Goal: Task Accomplishment & Management: Complete application form

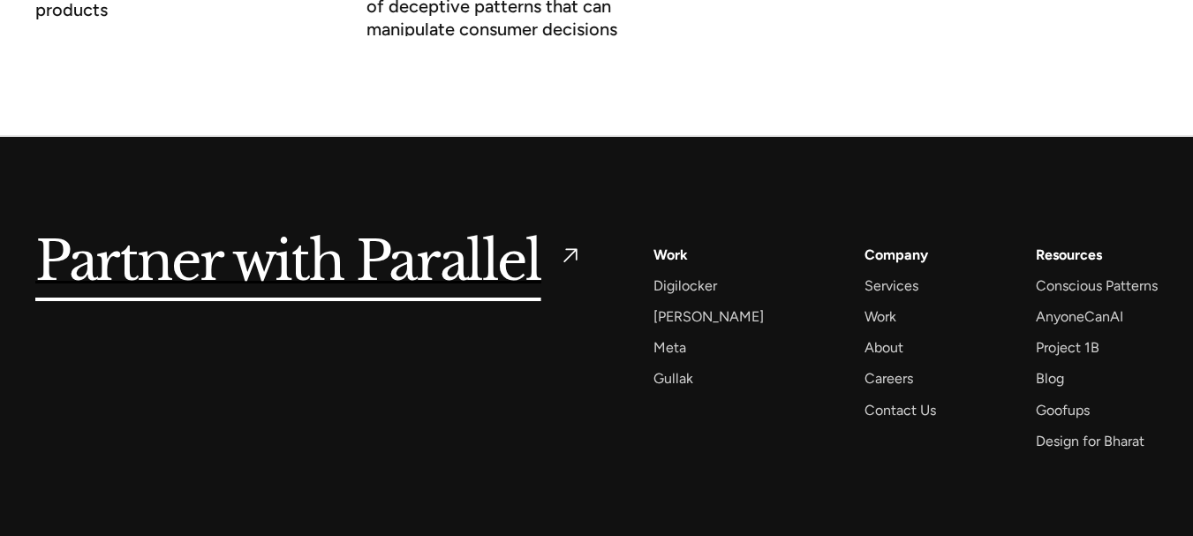
scroll to position [7546, 0]
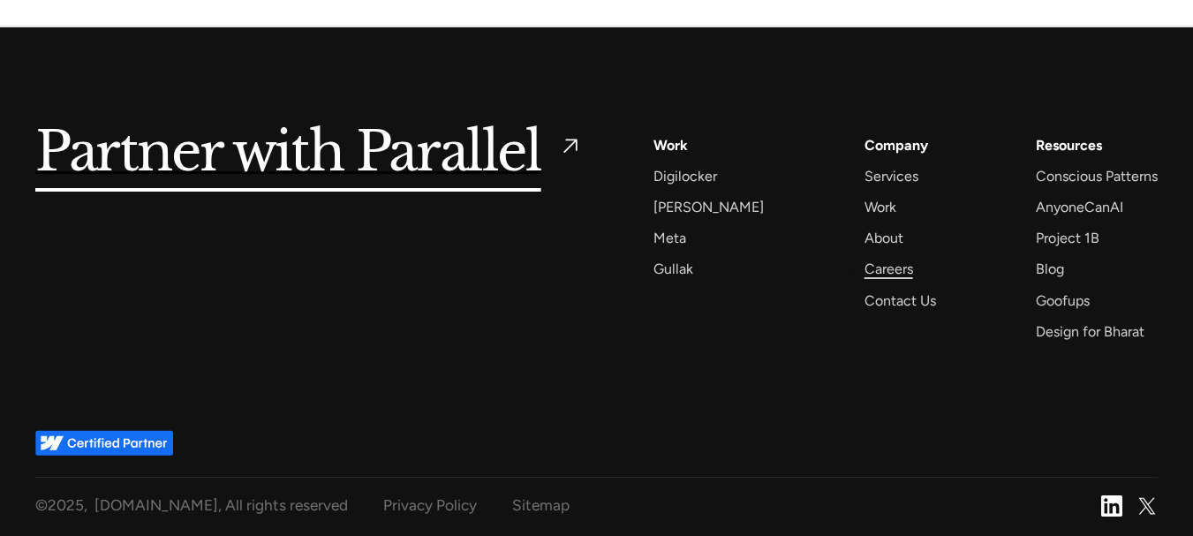
click at [865, 271] on div "Careers" at bounding box center [889, 269] width 49 height 24
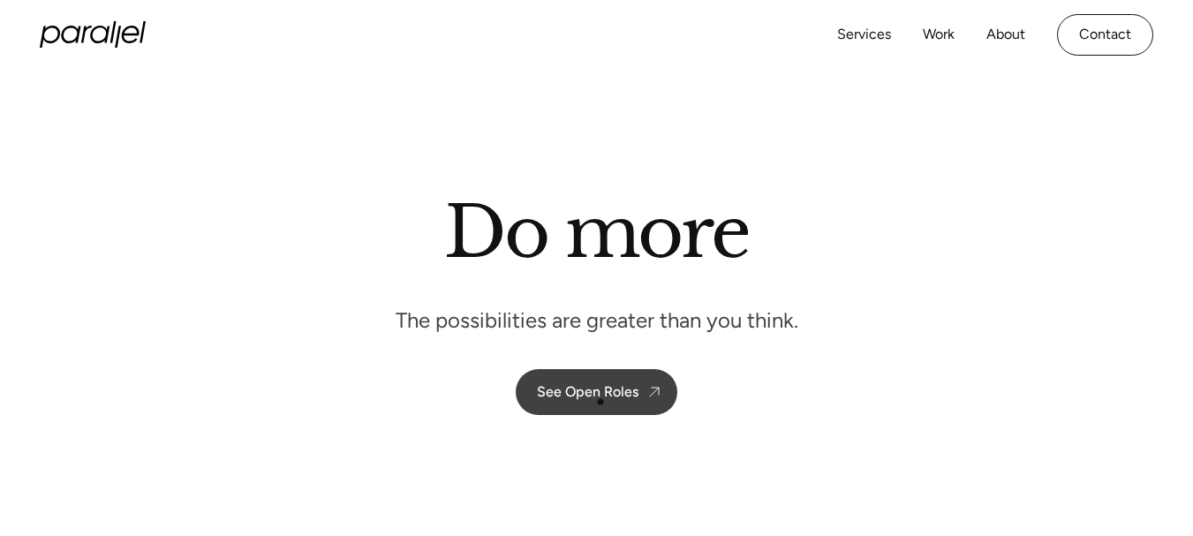
click at [601, 402] on link "See Open Roles" at bounding box center [597, 392] width 162 height 46
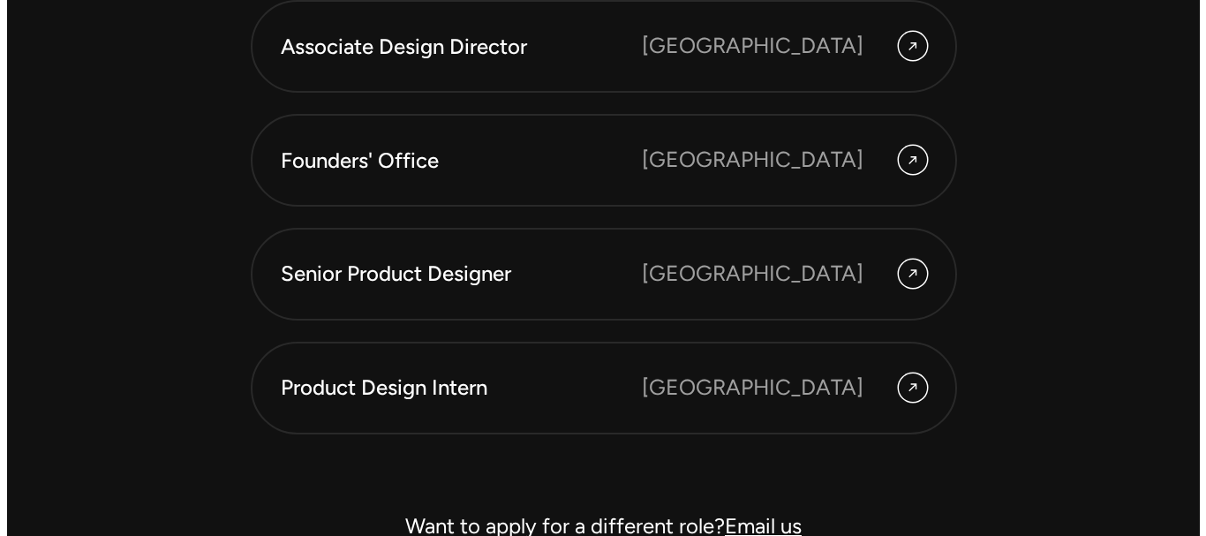
scroll to position [4978, 0]
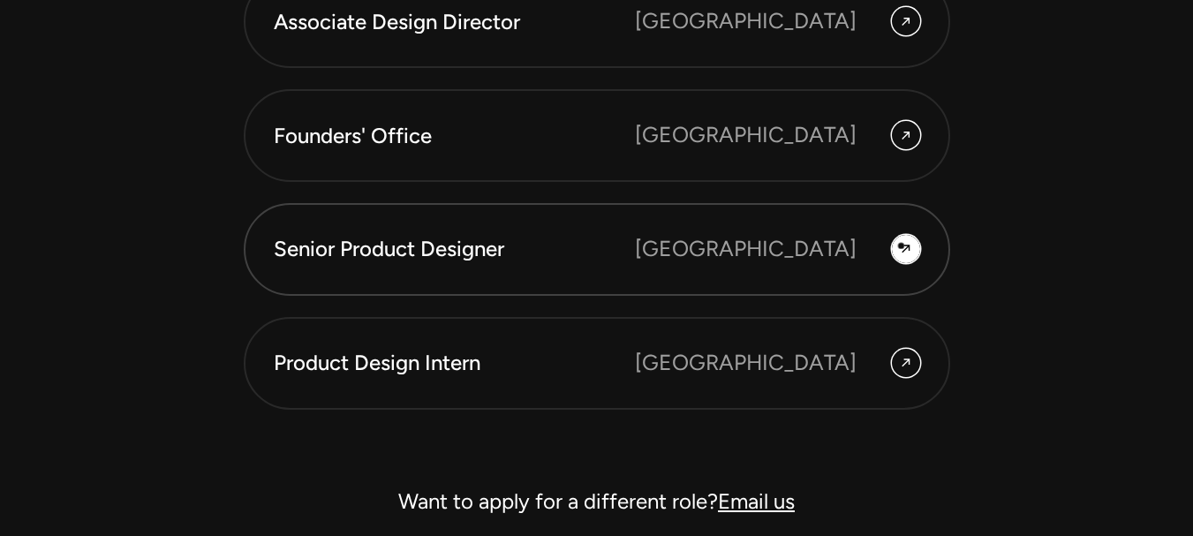
click at [902, 246] on icon at bounding box center [906, 249] width 14 height 26
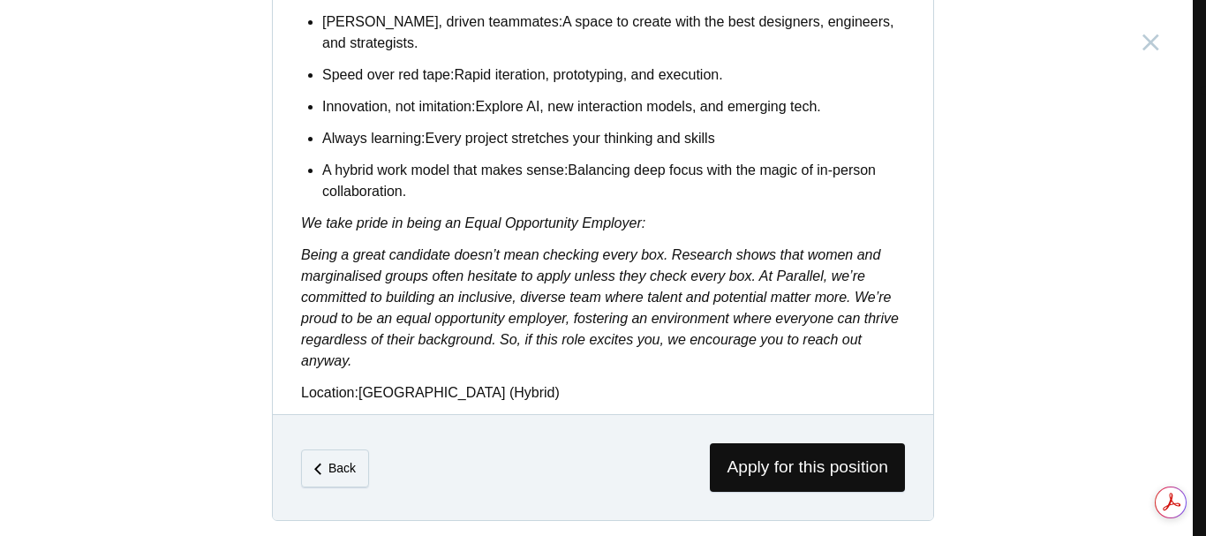
scroll to position [1591, 0]
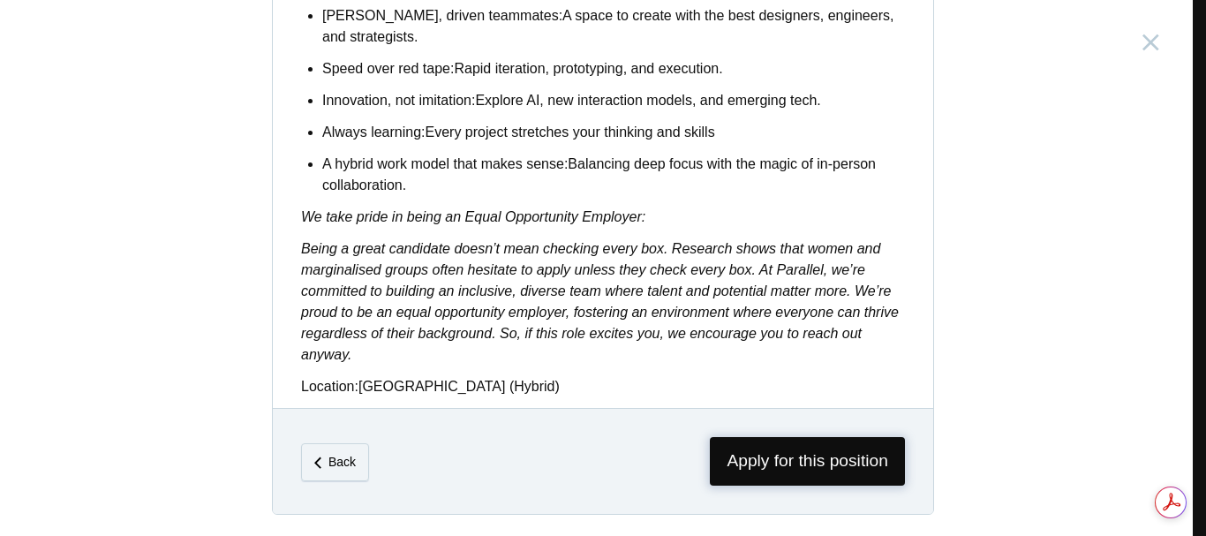
click at [795, 456] on span "Apply for this position" at bounding box center [807, 461] width 195 height 49
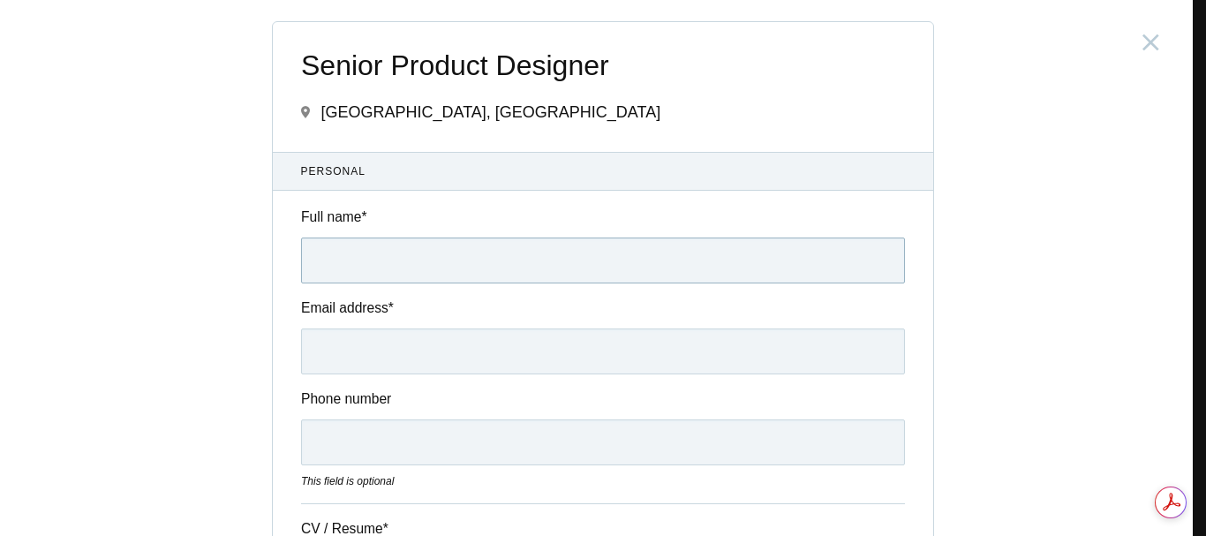
click at [436, 265] on input "Full name *" at bounding box center [603, 261] width 604 height 46
